Goal: Task Accomplishment & Management: Complete application form

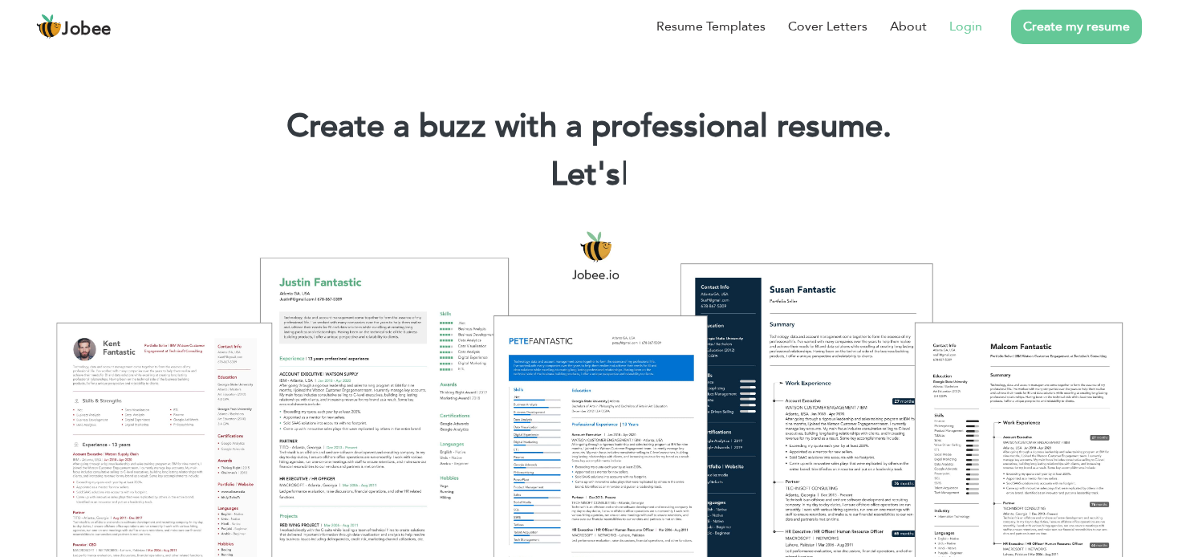
click at [974, 28] on link "Login" at bounding box center [965, 26] width 33 height 19
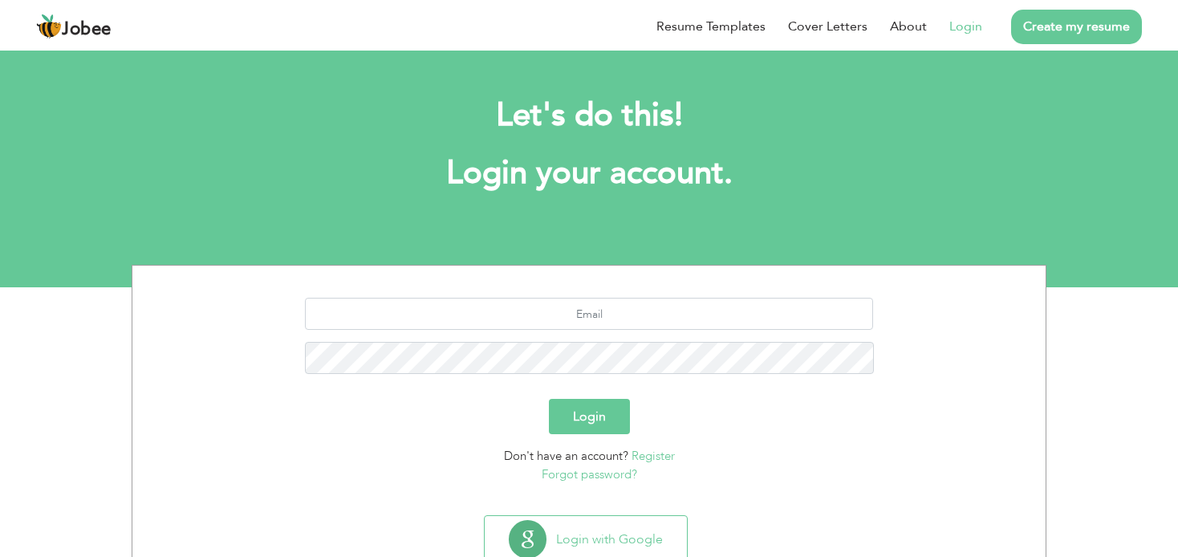
scroll to position [51, 0]
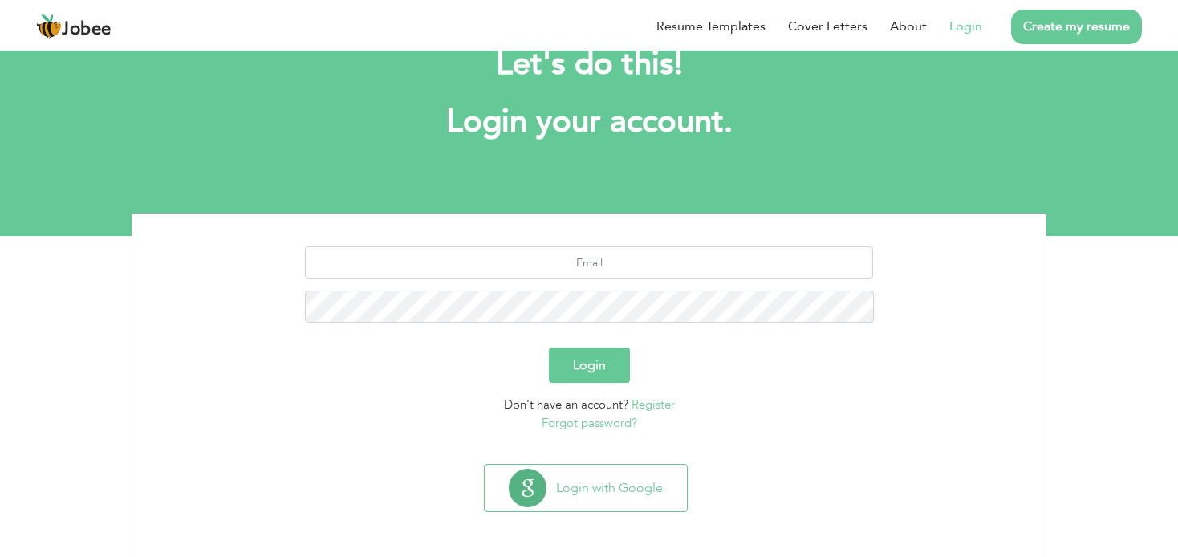
click at [652, 403] on link "Register" at bounding box center [653, 404] width 43 height 16
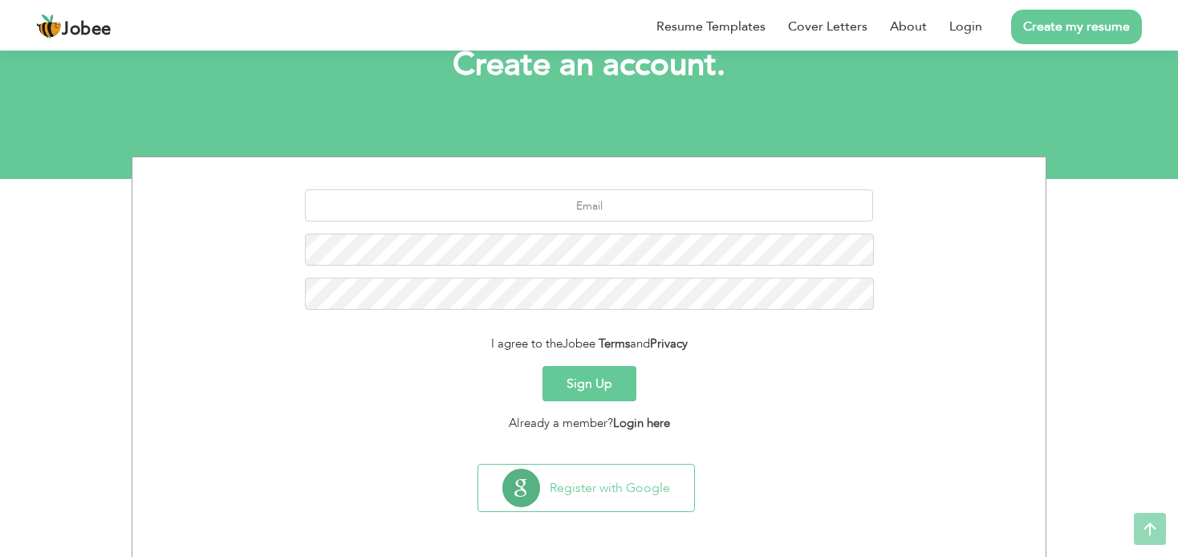
scroll to position [108, 0]
click at [506, 208] on input "text" at bounding box center [589, 206] width 569 height 32
